Goal: Navigation & Orientation: Find specific page/section

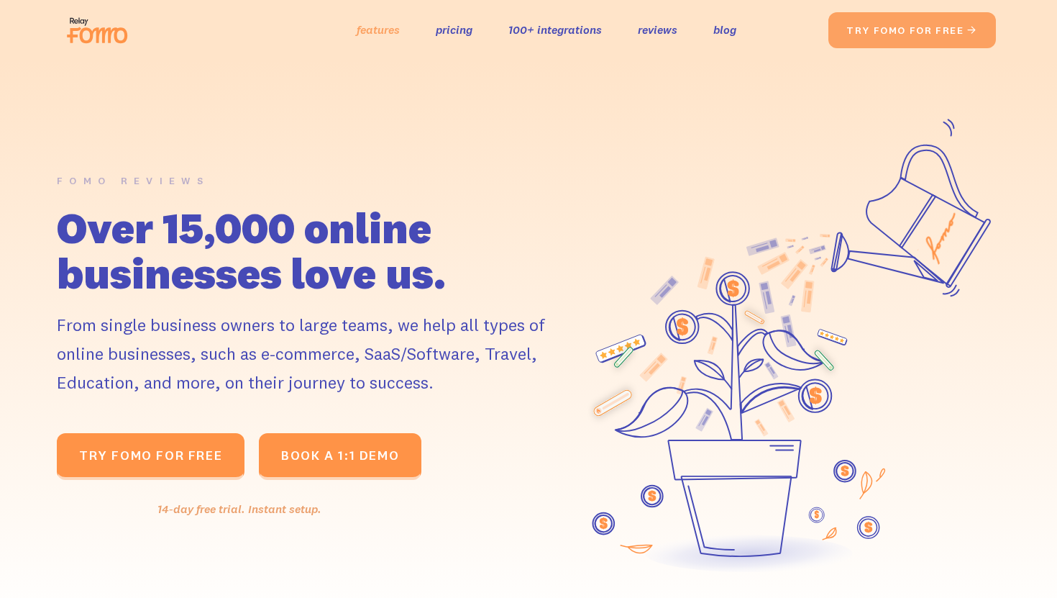
click at [368, 27] on link "features" at bounding box center [378, 29] width 43 height 21
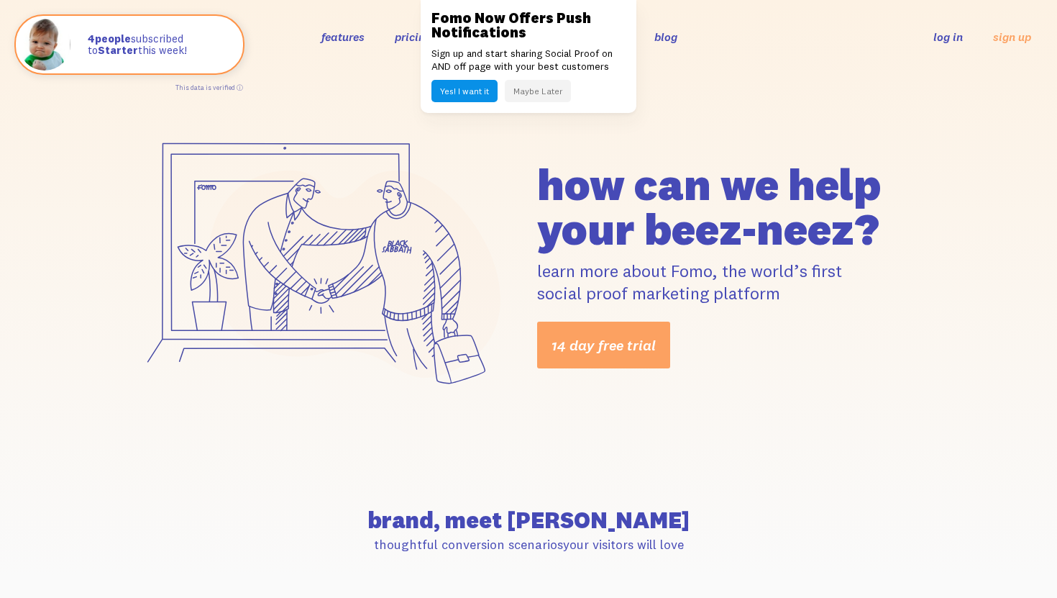
click at [470, 105] on div "Fomo Now Offers Push Notifications Sign up and start sharing Social Proof on AN…" at bounding box center [529, 56] width 216 height 113
click at [535, 98] on button "Maybe Later" at bounding box center [538, 91] width 66 height 22
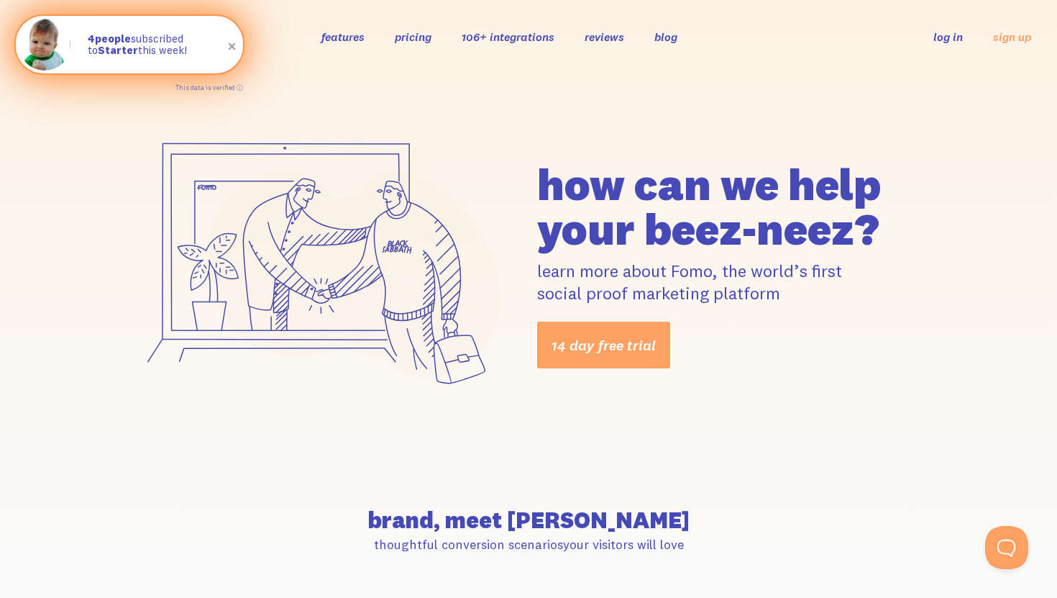
click at [240, 47] on span at bounding box center [232, 47] width 24 height 24
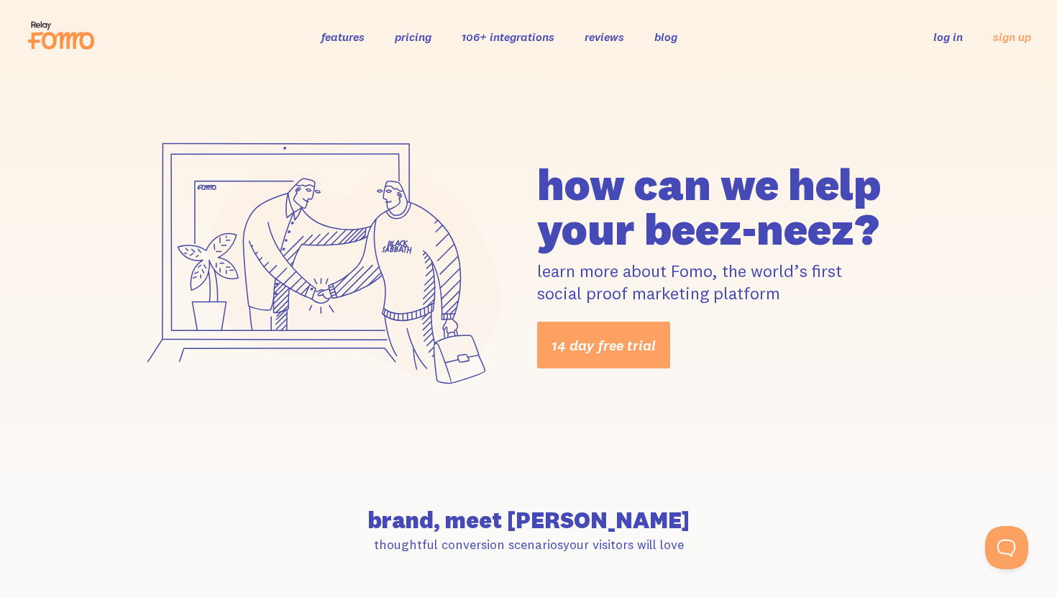
click at [69, 37] on icon at bounding box center [68, 40] width 53 height 17
